Goal: Task Accomplishment & Management: Use online tool/utility

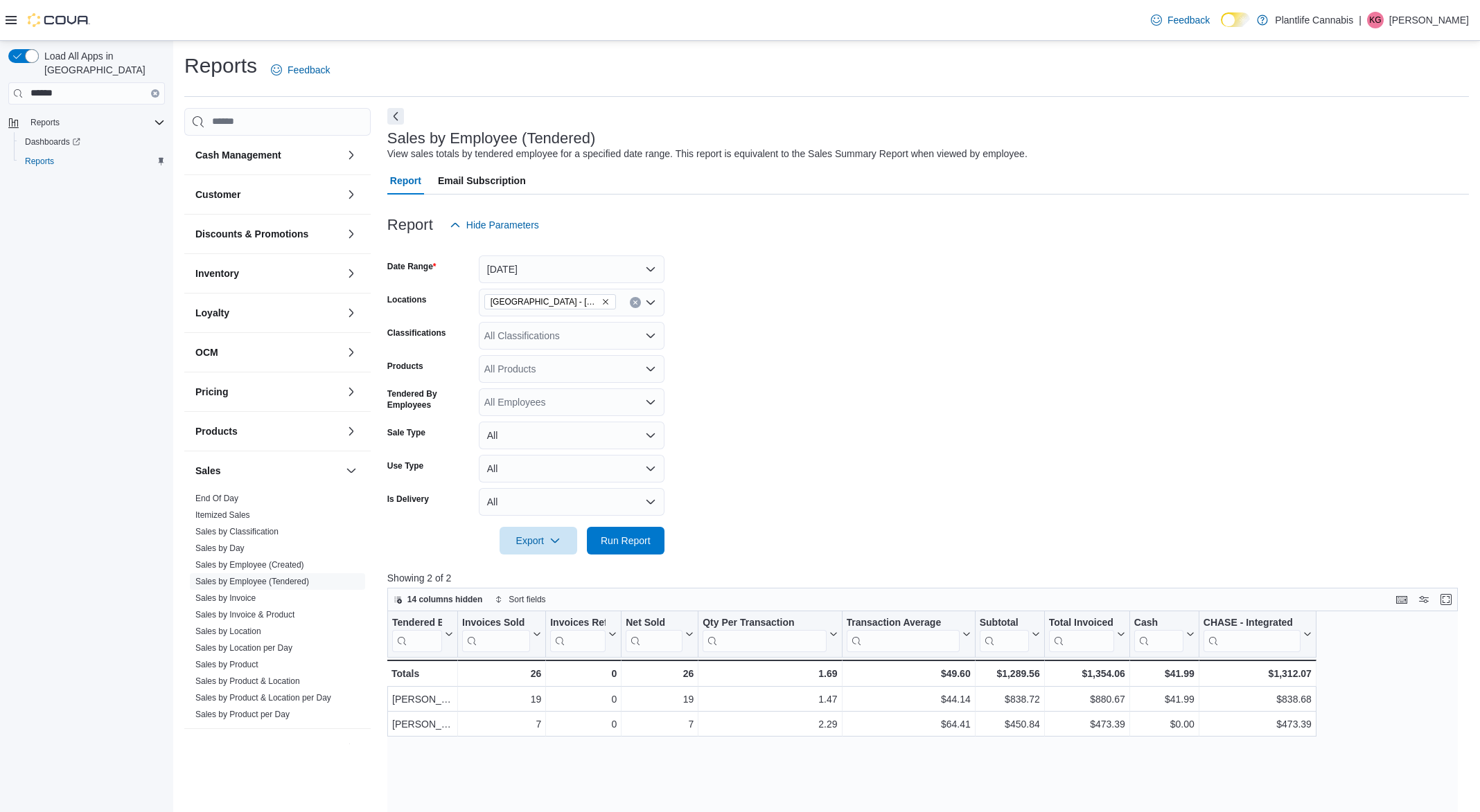
scroll to position [137, 0]
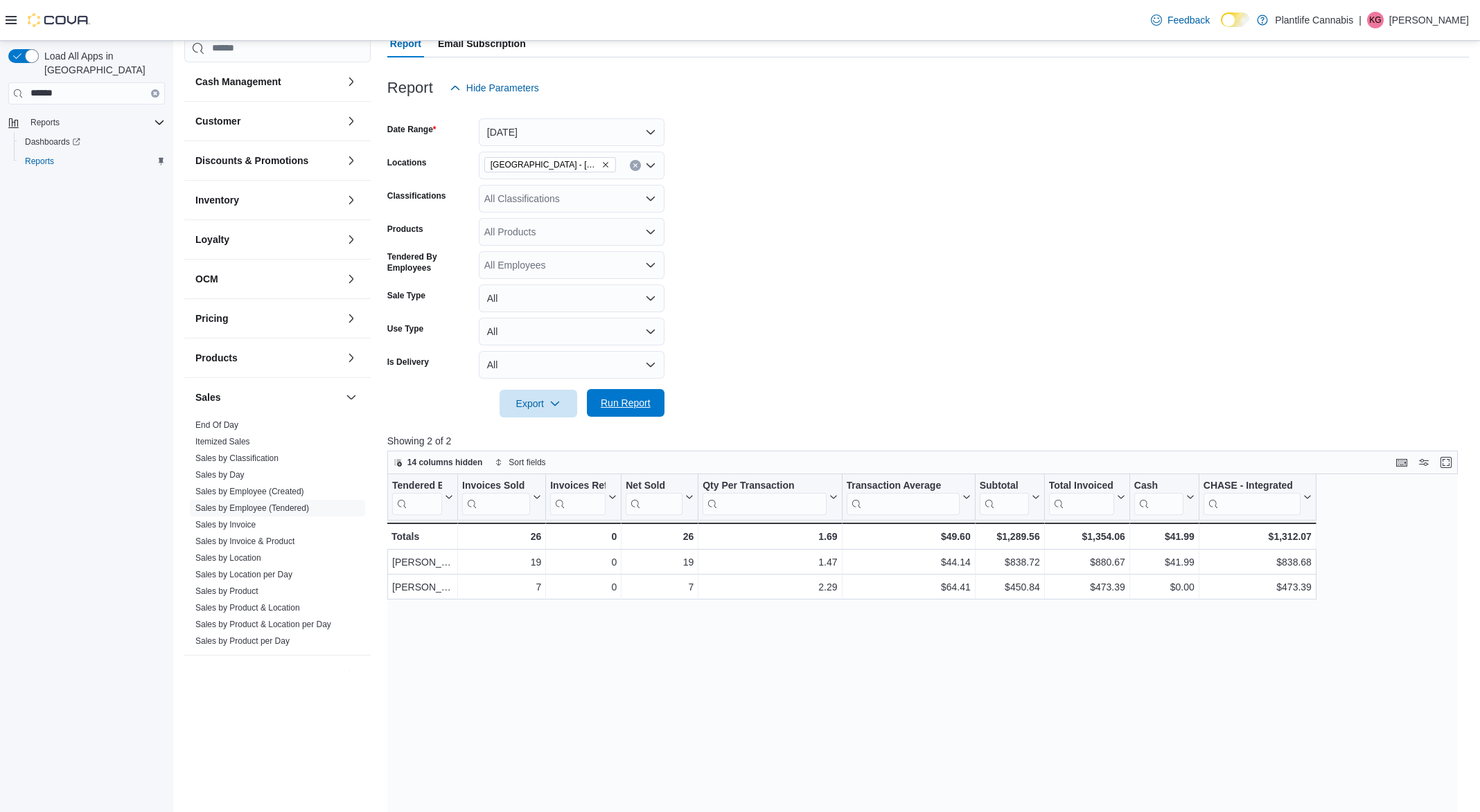
click at [634, 402] on span "Run Report" at bounding box center [626, 403] width 50 height 13
drag, startPoint x: 706, startPoint y: 652, endPoint x: 928, endPoint y: 653, distance: 222.0
click at [928, 653] on div "Tendered Employee Click to view column header actions Invoices Sold Click to vi…" at bounding box center [922, 787] width 1071 height 625
drag, startPoint x: 968, startPoint y: 419, endPoint x: 998, endPoint y: 416, distance: 30.1
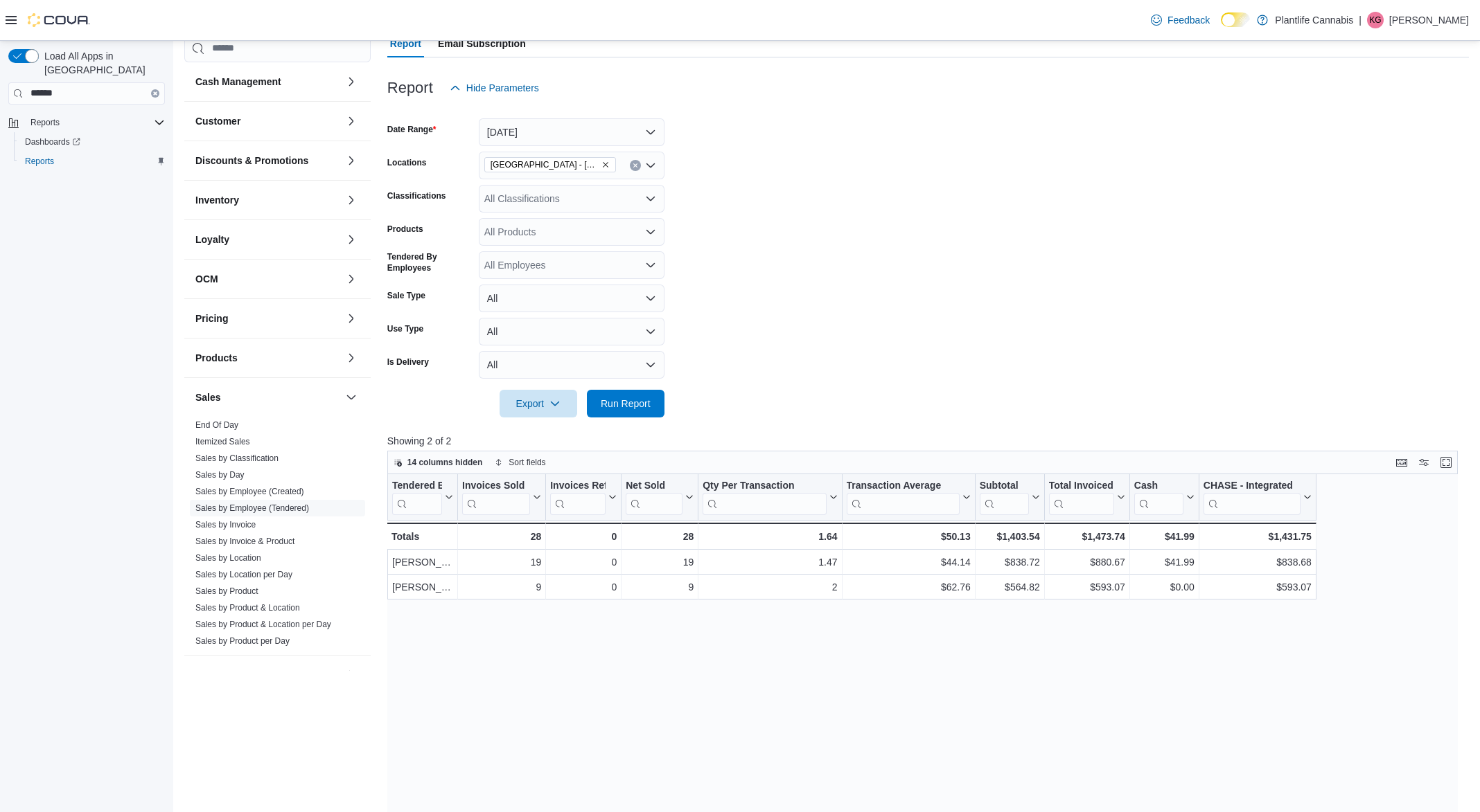
click at [998, 417] on div at bounding box center [928, 425] width 1081 height 16
click at [602, 160] on icon "Remove Grande Prairie - Westgate from selection in this group" at bounding box center [605, 160] width 8 height 8
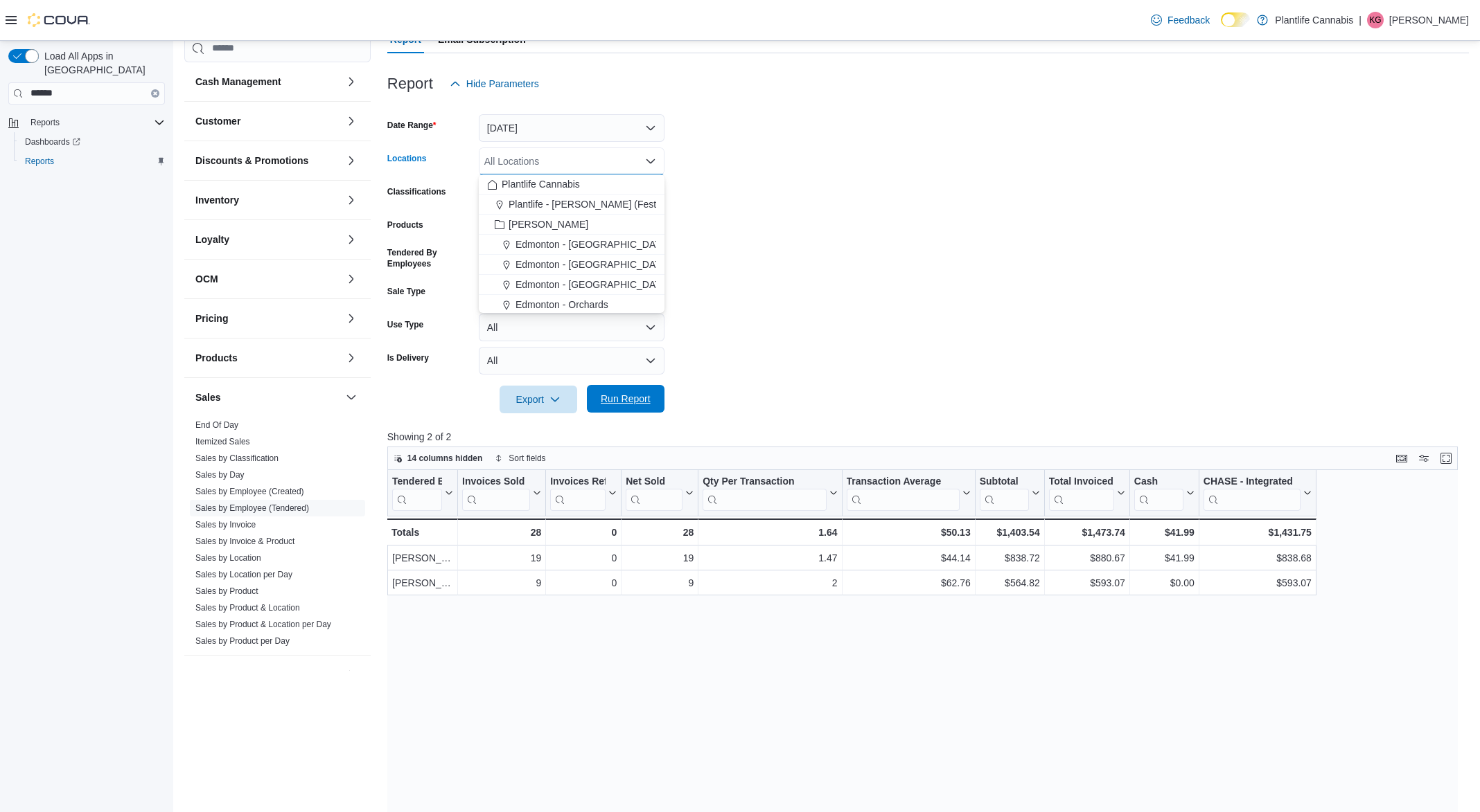
click at [638, 401] on span "Run Report" at bounding box center [626, 399] width 50 height 13
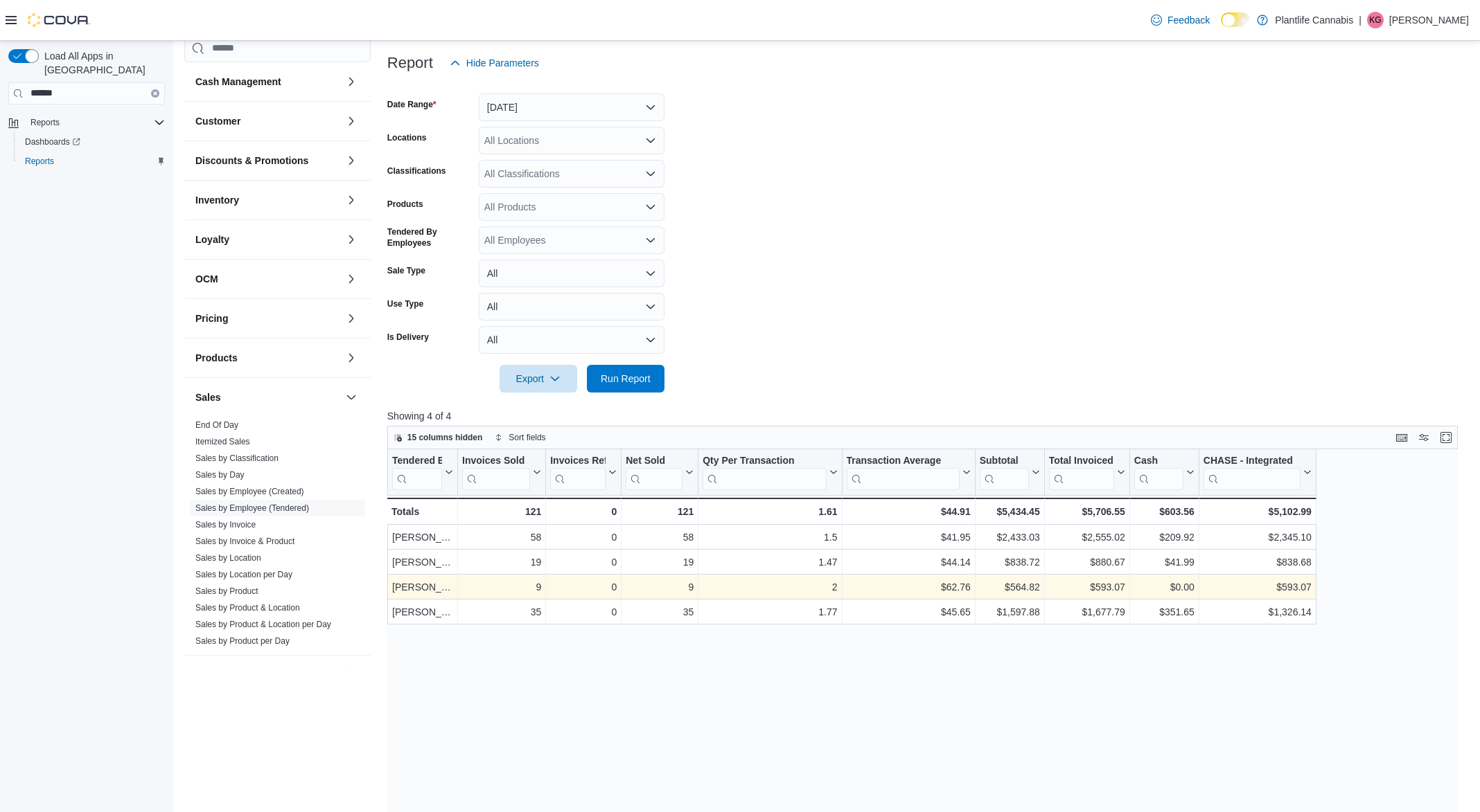
scroll to position [169, 0]
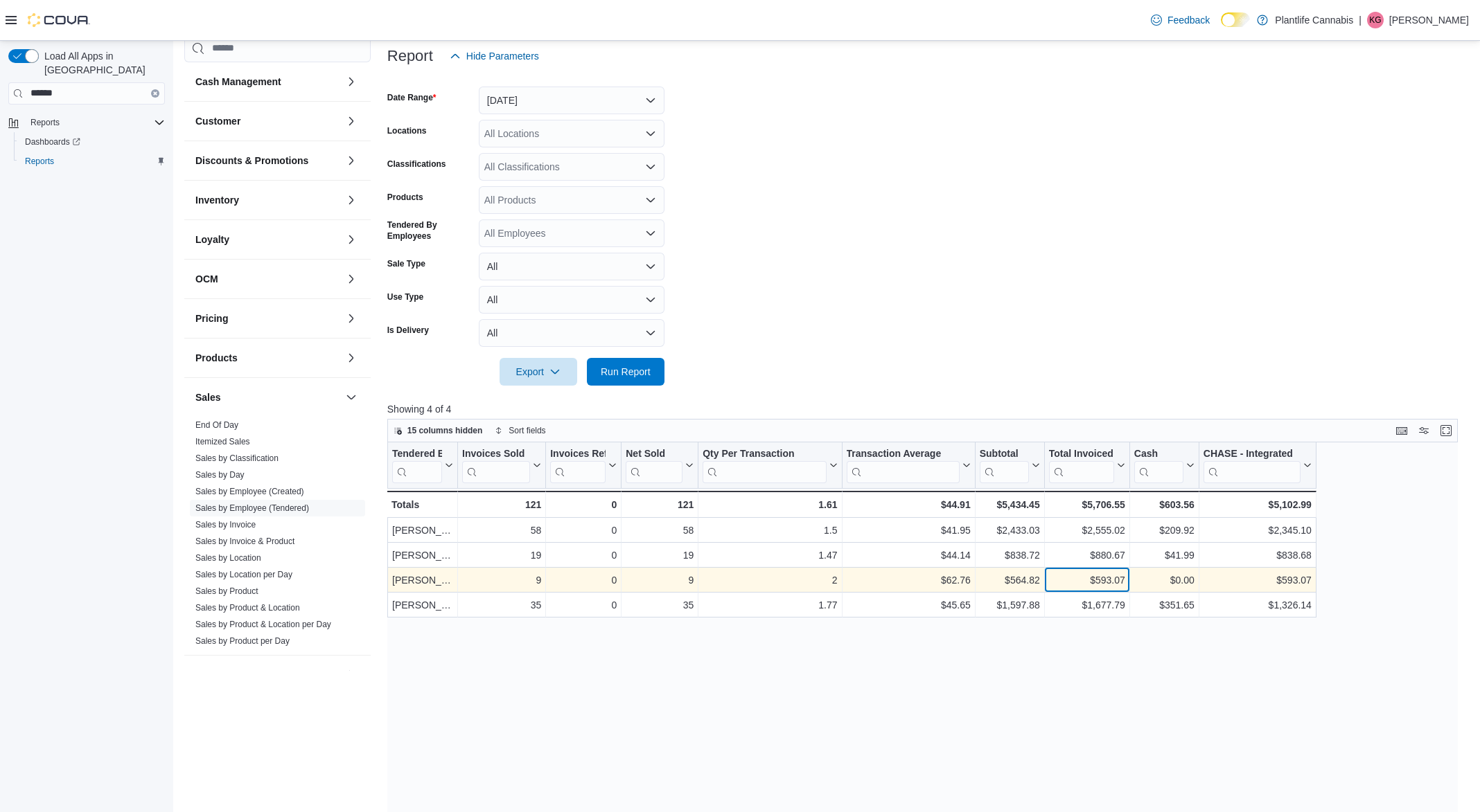
click at [1093, 575] on div "$593.07" at bounding box center [1087, 581] width 76 height 16
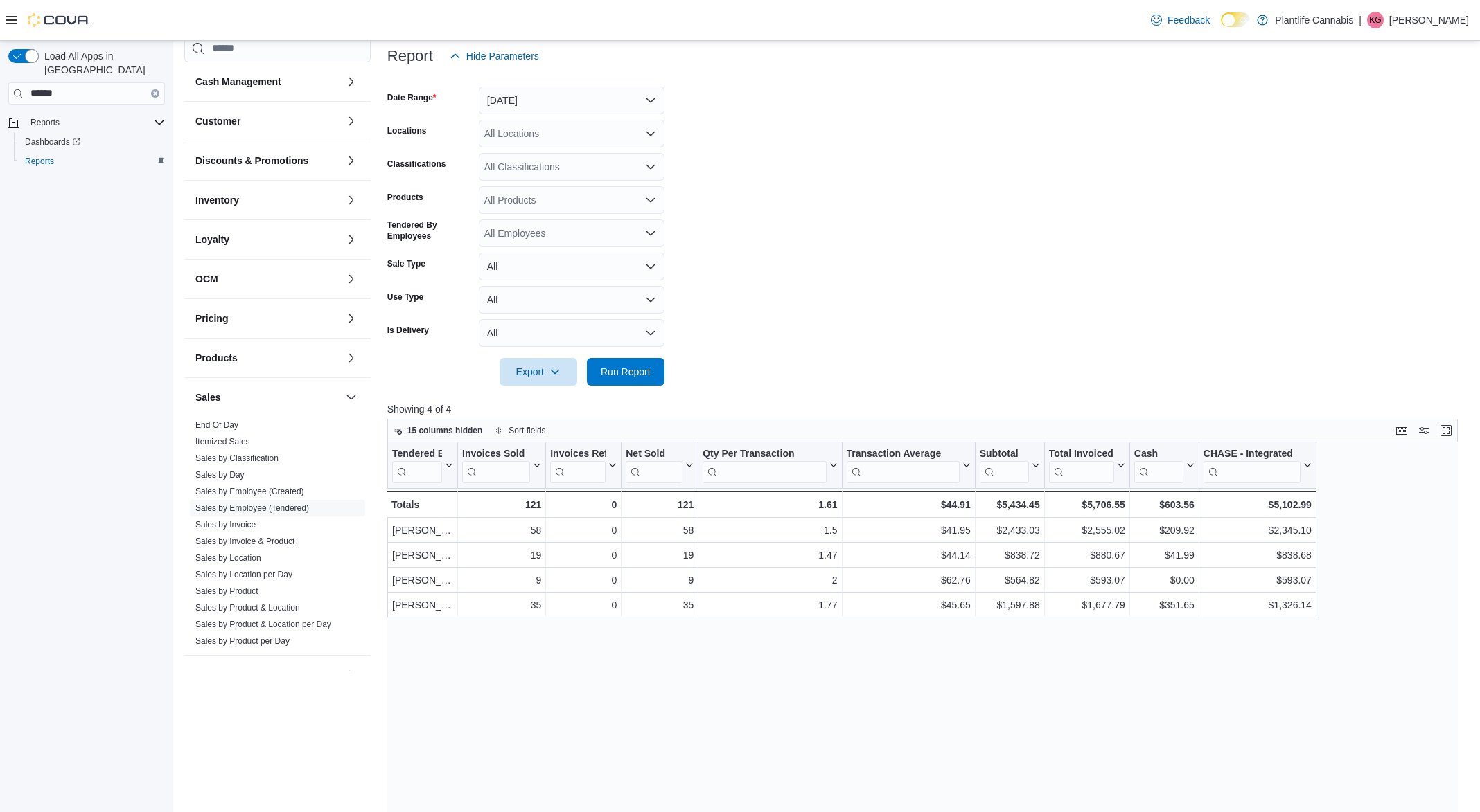
click at [1042, 624] on div "Tendered Employee Click to view column header actions Invoices Sold Click to vi…" at bounding box center [922, 755] width 1071 height 625
click at [574, 167] on div "All Classifications" at bounding box center [572, 166] width 186 height 28
click at [580, 148] on form "Date Range [DATE] Locations All Locations Classifications All Classifications C…" at bounding box center [928, 228] width 1081 height 316
click at [586, 133] on div "All Locations" at bounding box center [572, 133] width 186 height 28
type input "**"
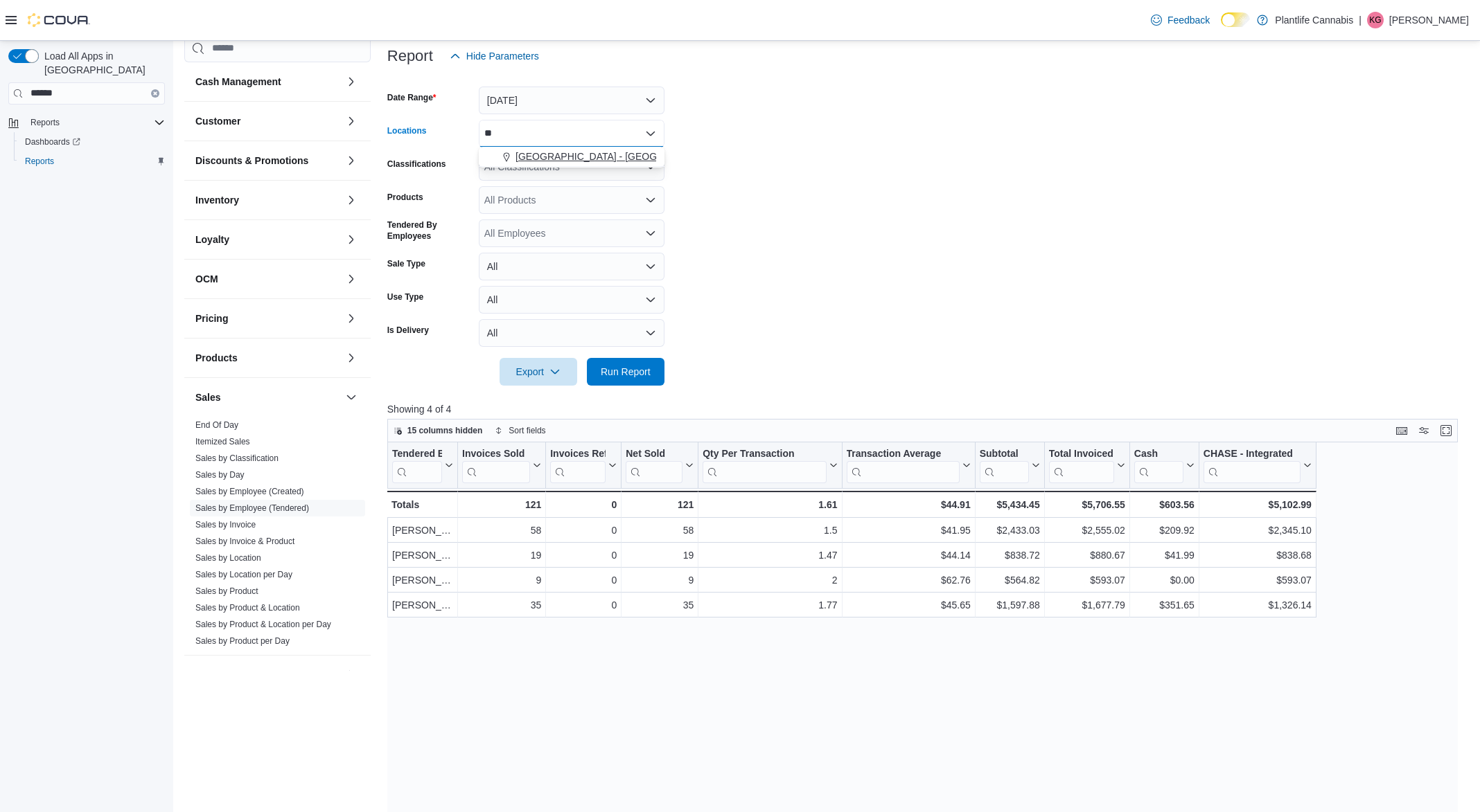
click at [594, 155] on span "[GEOGRAPHIC_DATA] - [GEOGRAPHIC_DATA]" at bounding box center [620, 157] width 211 height 13
click at [611, 408] on p "Showing 4 of 4" at bounding box center [928, 409] width 1081 height 13
click at [621, 390] on div at bounding box center [928, 394] width 1081 height 16
click at [627, 372] on span "Run Report" at bounding box center [626, 371] width 50 height 13
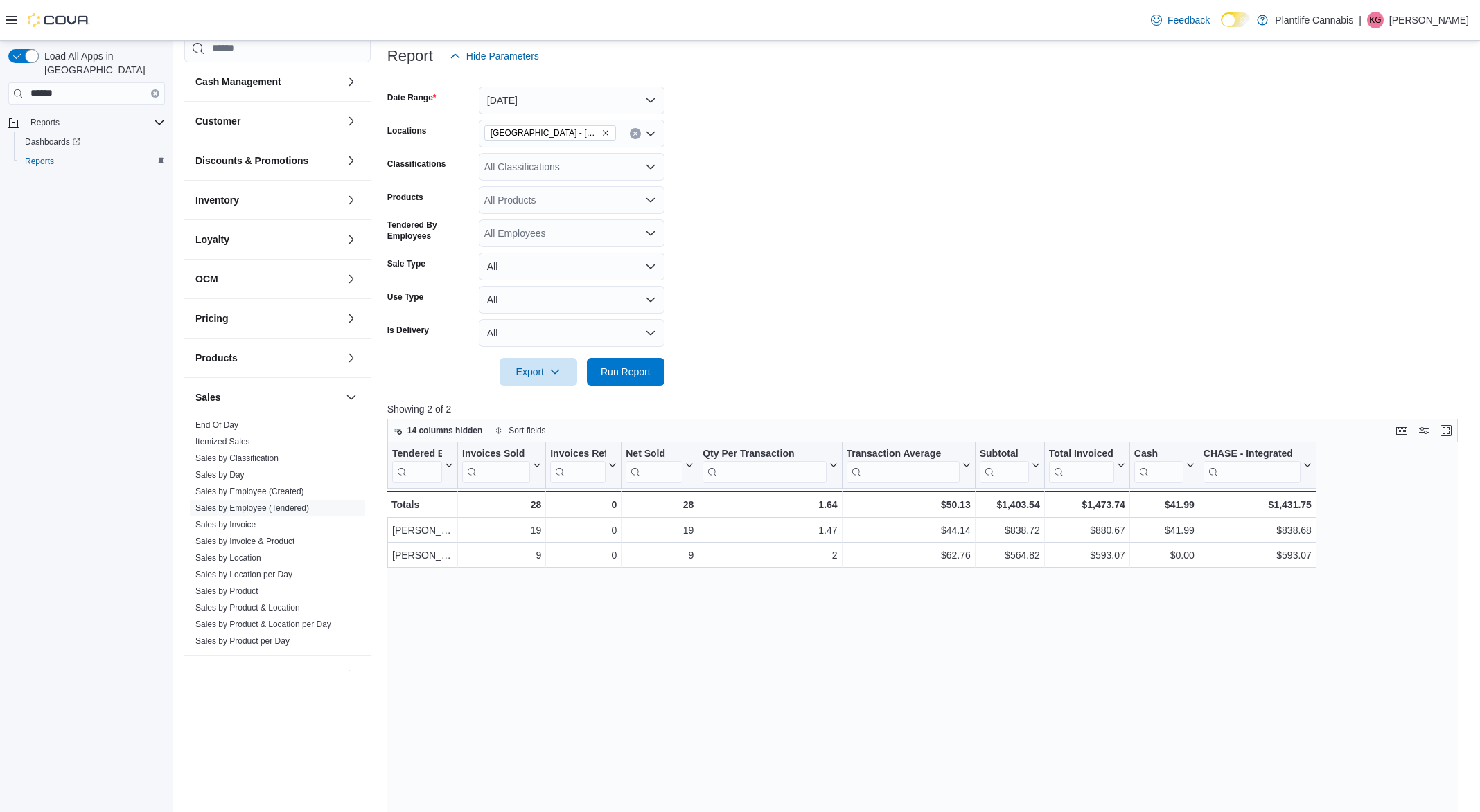
click at [923, 270] on form "Date Range [DATE] Locations [GEOGRAPHIC_DATA] - [GEOGRAPHIC_DATA] Classificatio…" at bounding box center [928, 228] width 1081 height 316
click at [1211, 172] on form "Date Range [DATE] Locations [GEOGRAPHIC_DATA] - [GEOGRAPHIC_DATA] Classificatio…" at bounding box center [928, 228] width 1081 height 316
